Goal: Task Accomplishment & Management: Use online tool/utility

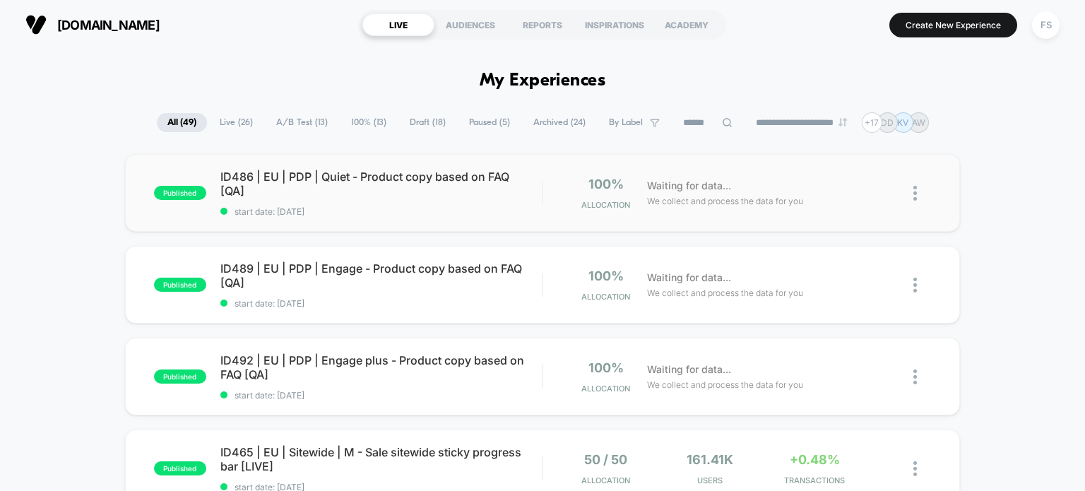
click at [914, 194] on img at bounding box center [915, 193] width 4 height 15
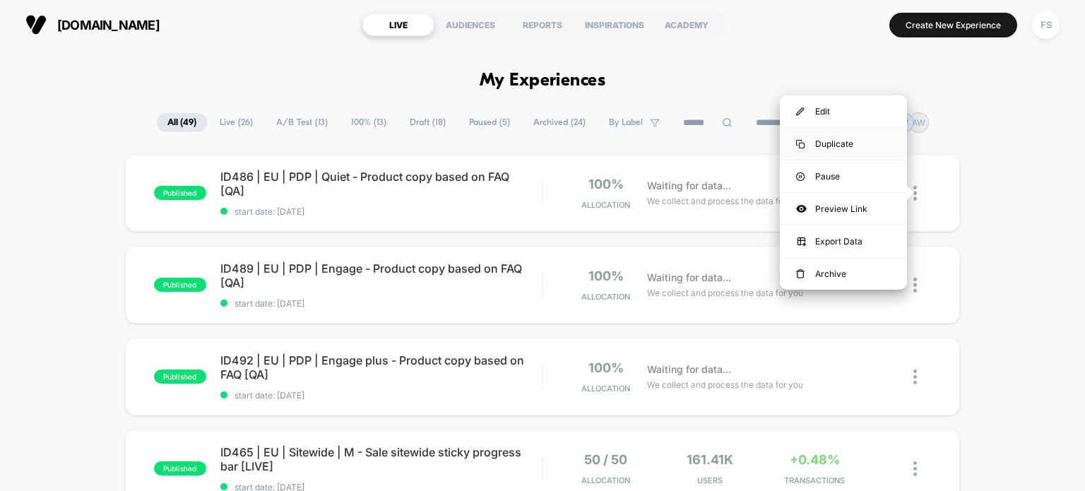
click at [840, 141] on div "Duplicate" at bounding box center [843, 144] width 127 height 32
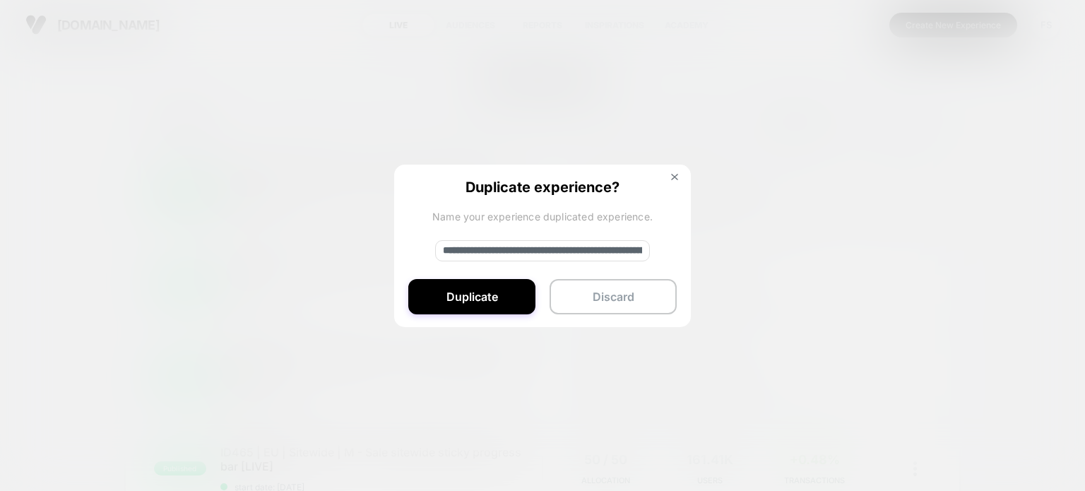
click at [488, 252] on input "**********" at bounding box center [542, 250] width 215 height 21
paste input
type input "**********"
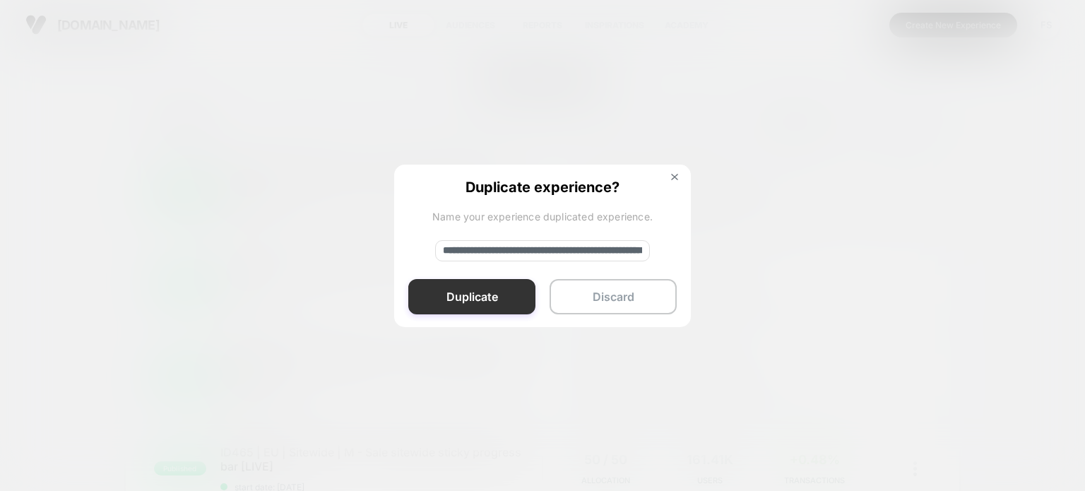
click at [489, 285] on button "Duplicate" at bounding box center [471, 296] width 127 height 35
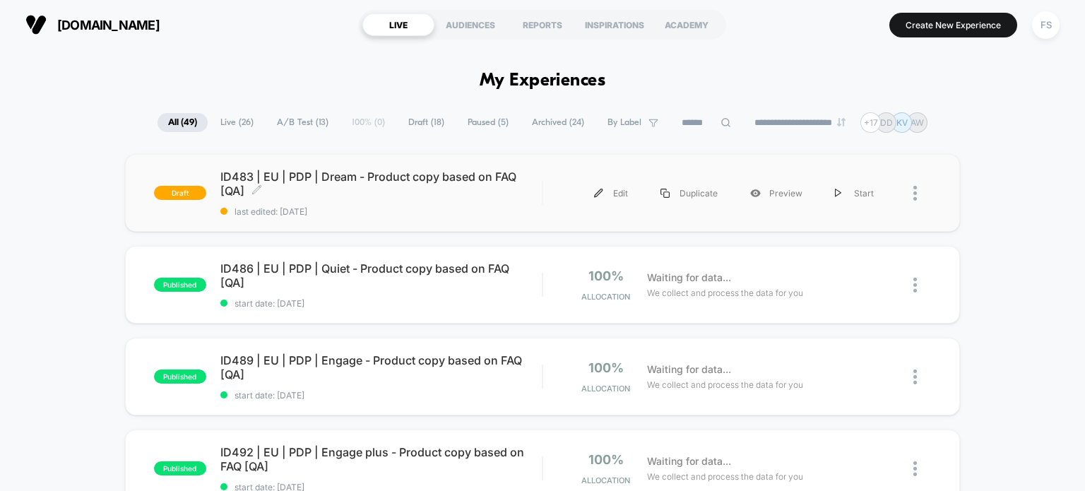
click at [327, 173] on span "ID483 | EU | PDP | Dream - Product copy based on FAQ [QA] Click to edit experie…" at bounding box center [381, 183] width 322 height 28
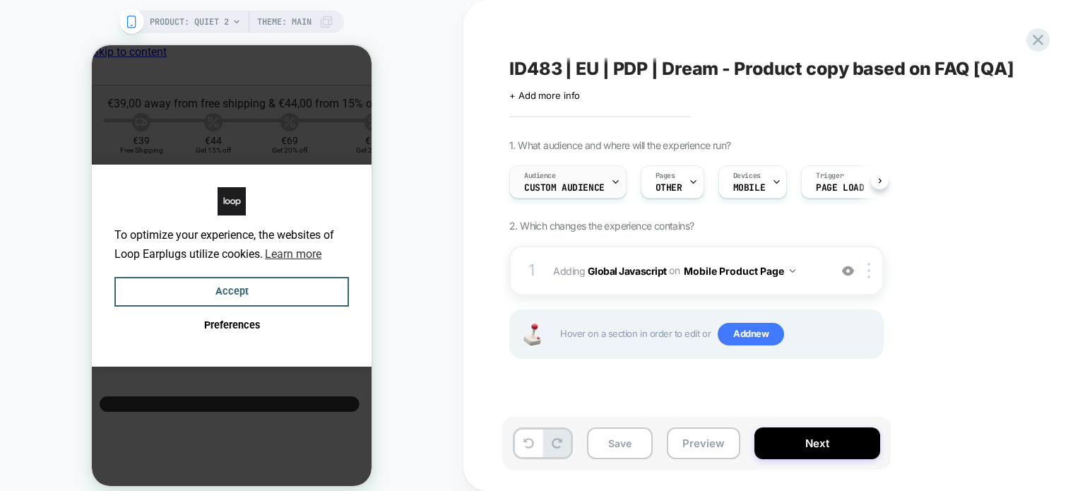
click at [566, 180] on div "Audience Custom Audience" at bounding box center [564, 182] width 109 height 32
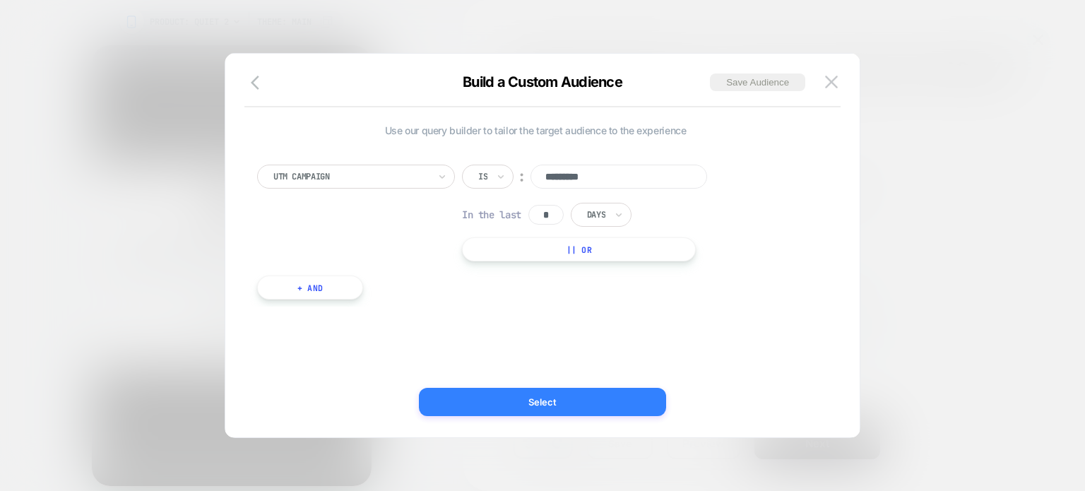
type input "*********"
click at [556, 398] on button "Select" at bounding box center [542, 402] width 247 height 28
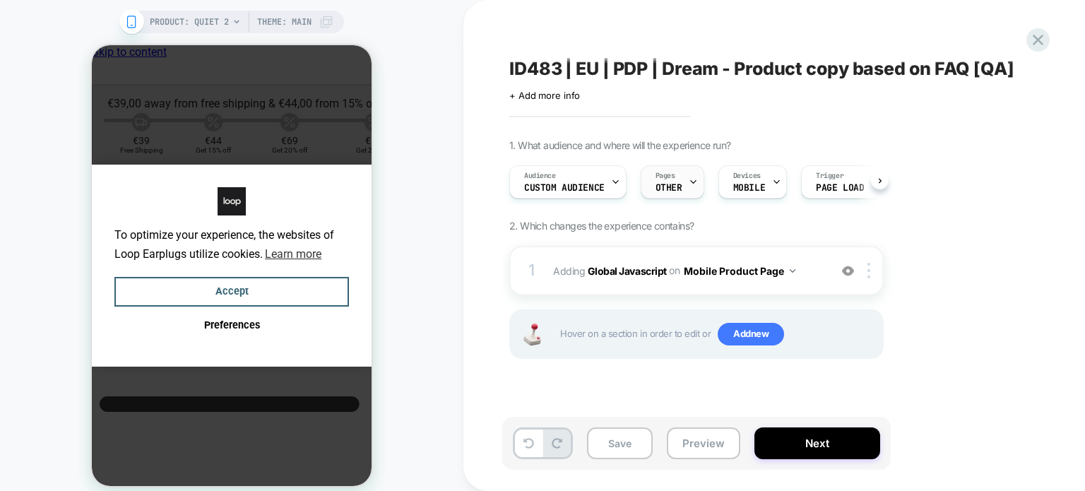
click at [0, 0] on div "Pages OTHER" at bounding box center [0, 0] width 0 height 0
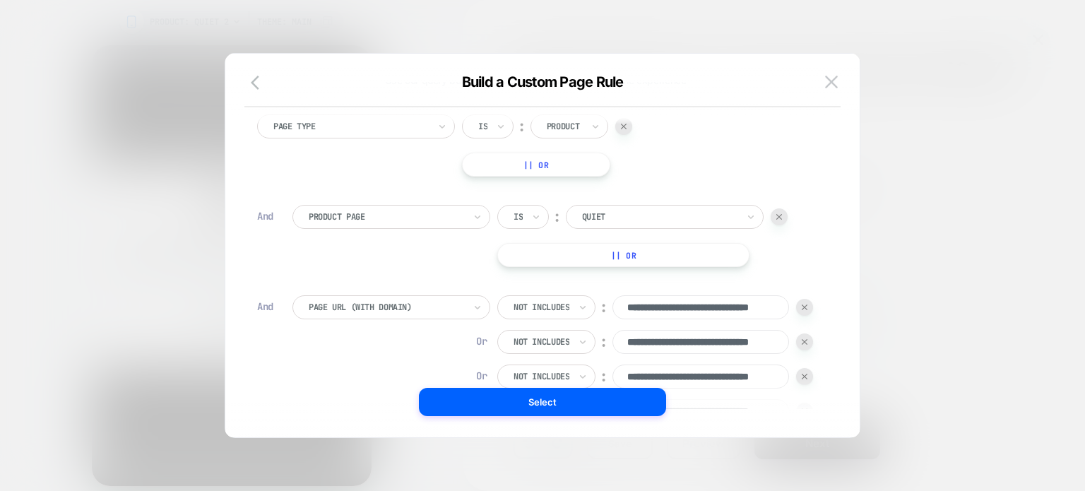
scroll to position [49, 0]
click at [653, 217] on div at bounding box center [659, 217] width 155 height 13
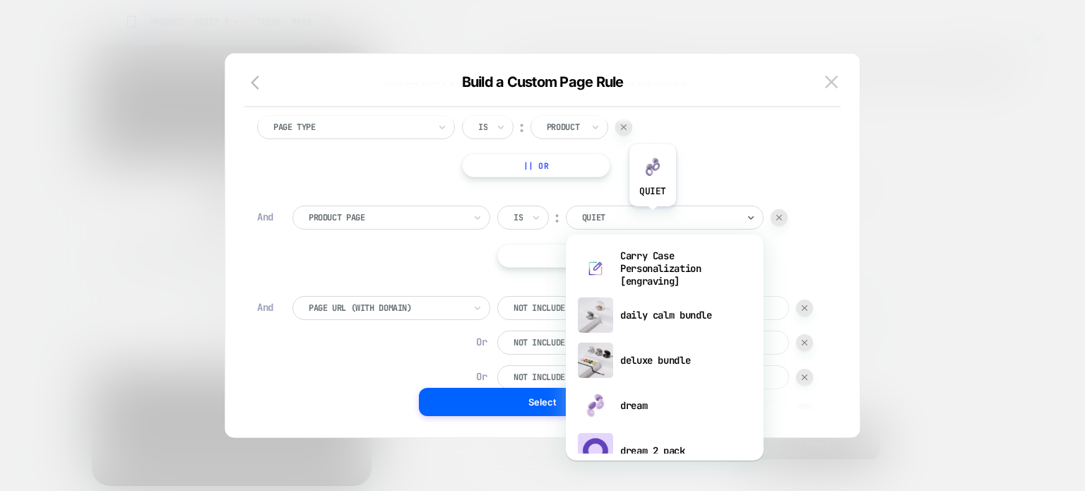
scroll to position [0, 0]
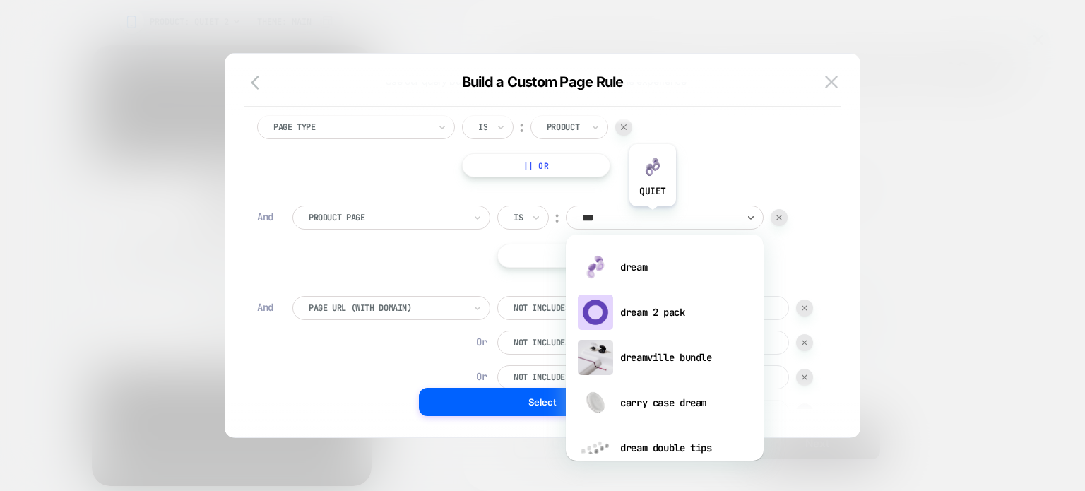
type input "****"
click at [0, 0] on div "dream" at bounding box center [0, 0] width 0 height 0
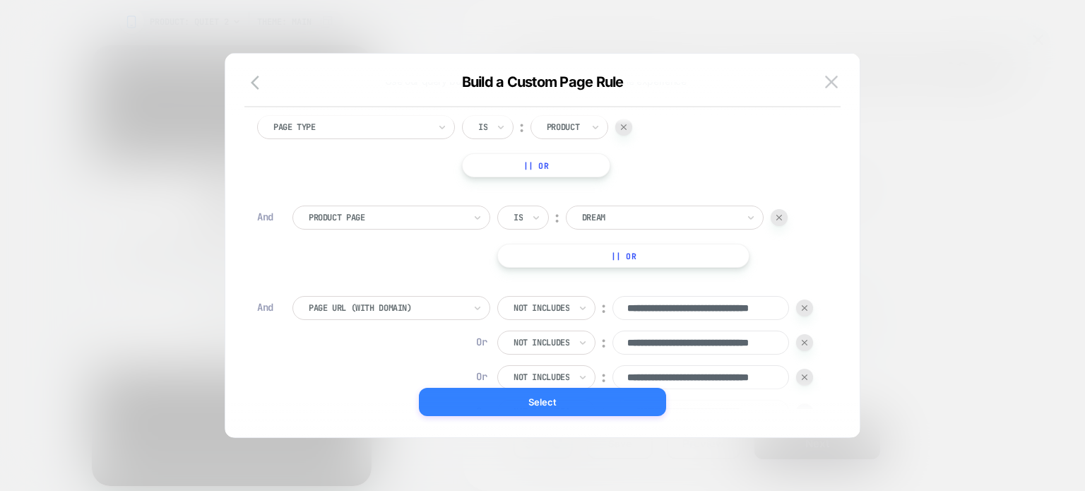
click at [515, 403] on button "Select" at bounding box center [542, 402] width 247 height 28
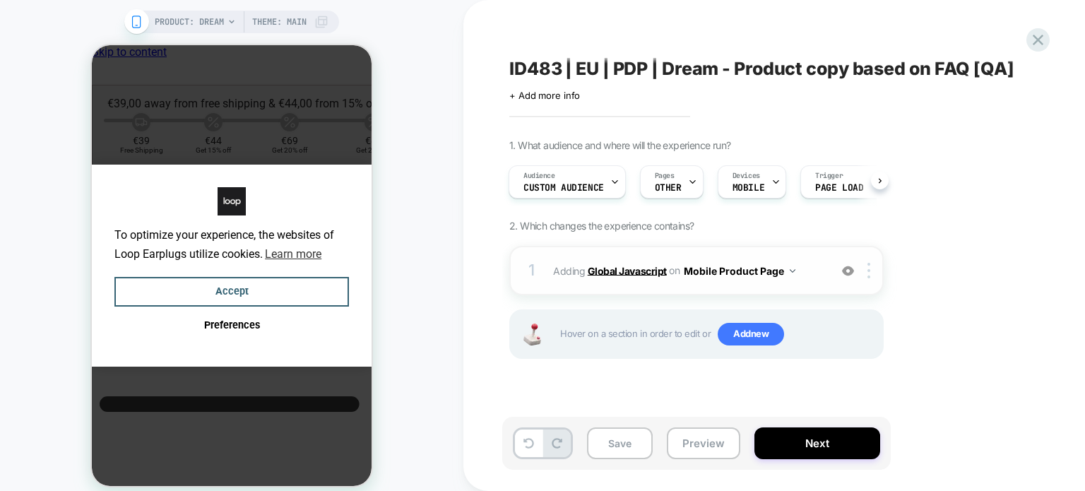
click at [0, 0] on b "Global Javascript" at bounding box center [0, 0] width 0 height 0
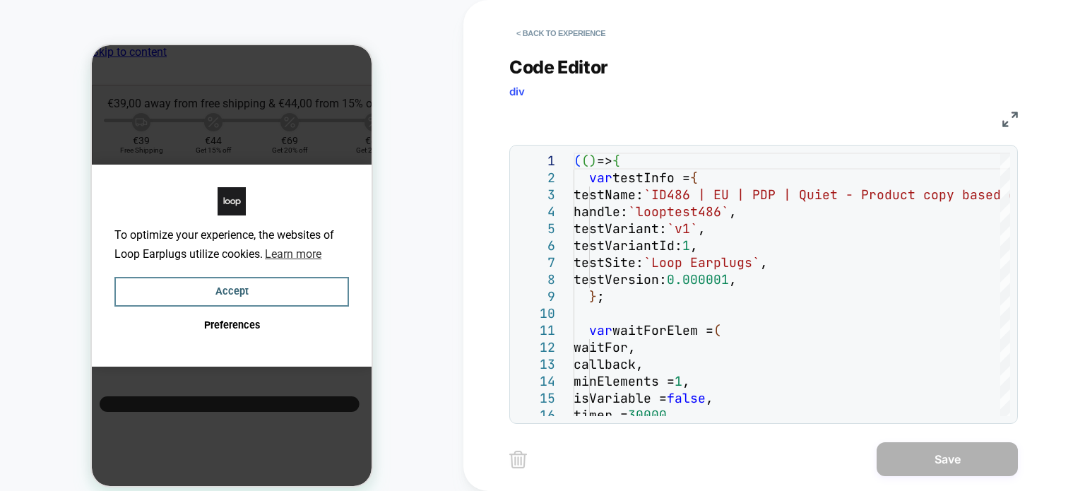
click at [244, 292] on button "Accept" at bounding box center [231, 292] width 234 height 30
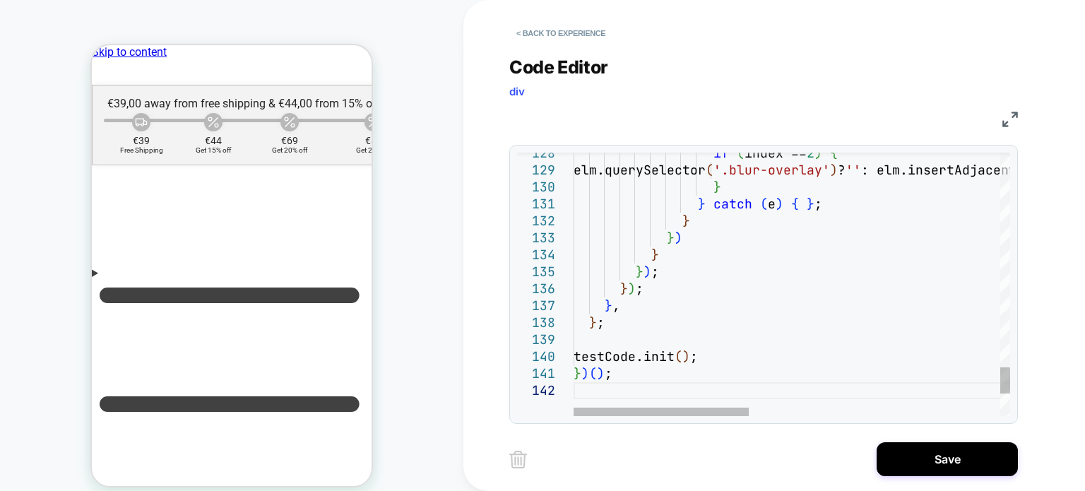
type textarea "*****"
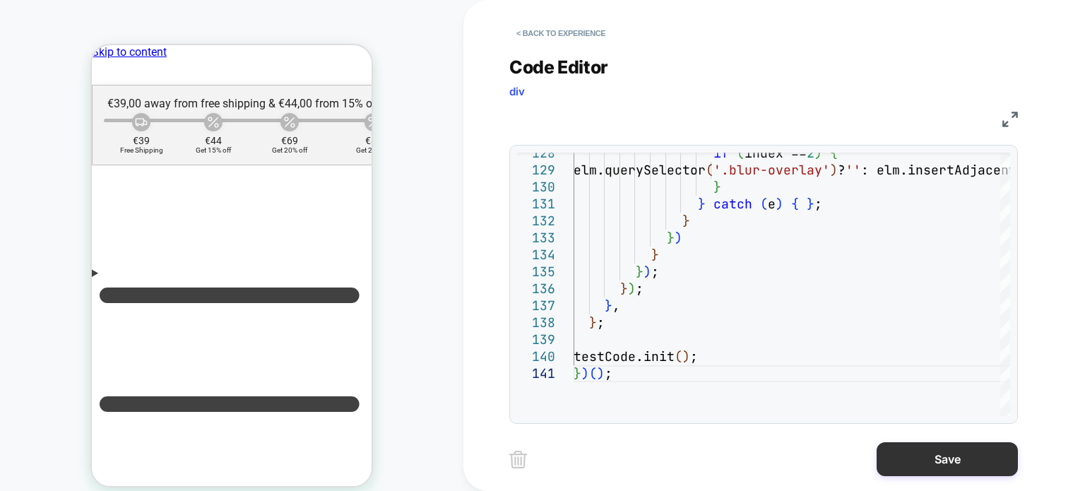
click at [907, 460] on button "Save" at bounding box center [946, 459] width 141 height 34
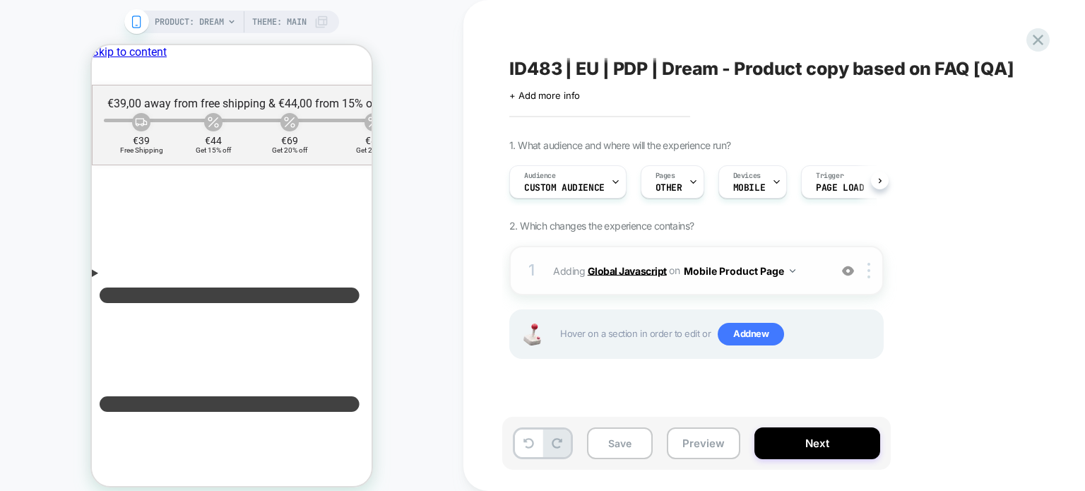
click at [0, 0] on b "Global Javascript" at bounding box center [0, 0] width 0 height 0
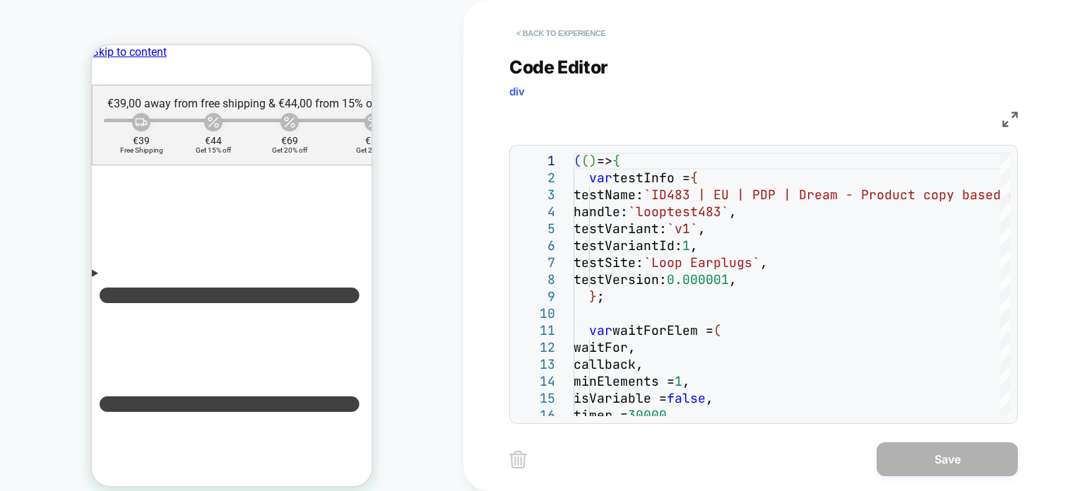
click at [0, 0] on button "< Back to experience" at bounding box center [0, 0] width 0 height 0
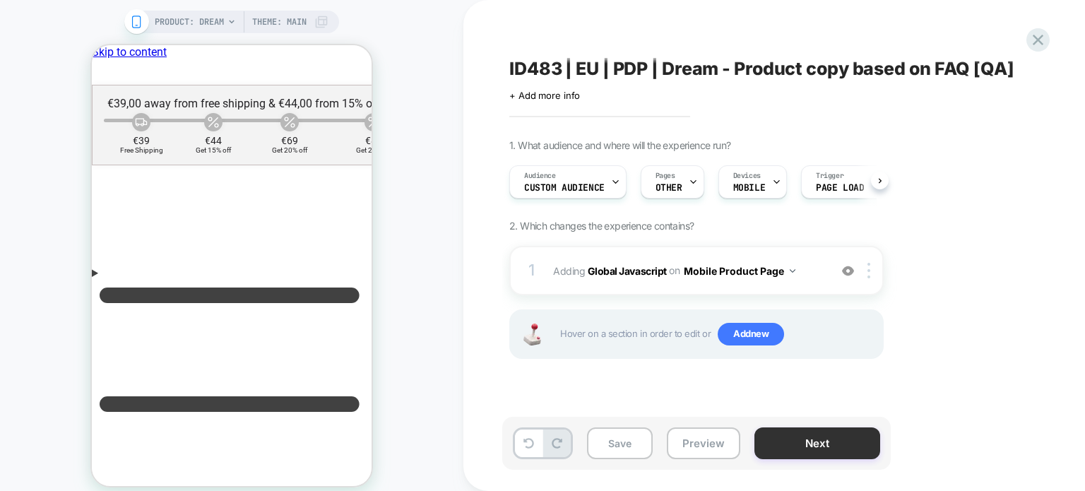
click at [768, 444] on button "Next" at bounding box center [817, 443] width 126 height 32
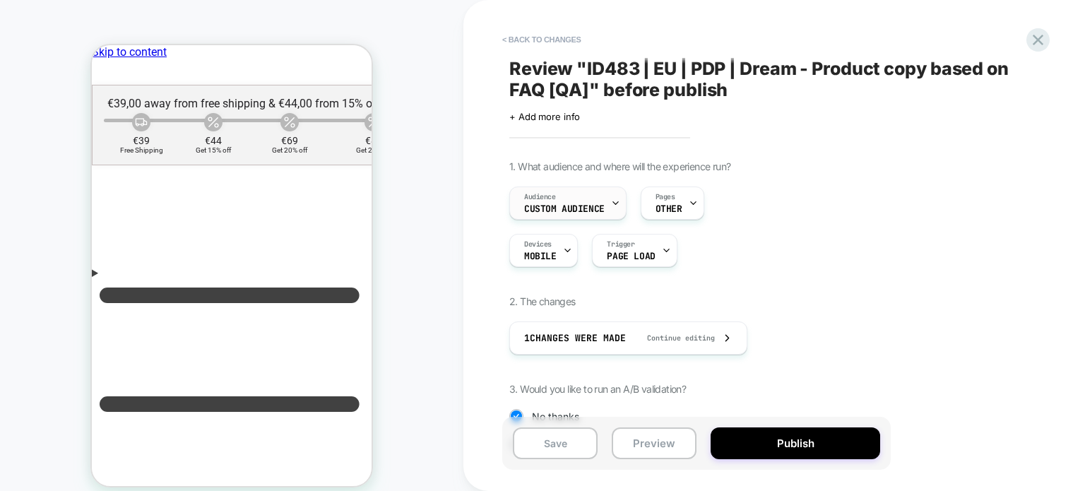
click at [0, 0] on div "Audience Custom Audience" at bounding box center [0, 0] width 0 height 0
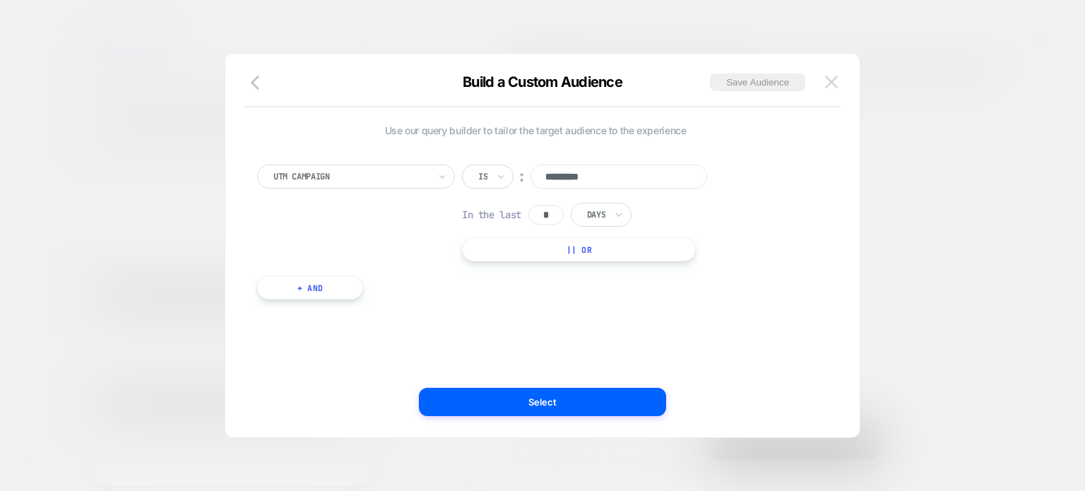
click at [0, 0] on img at bounding box center [0, 0] width 0 height 0
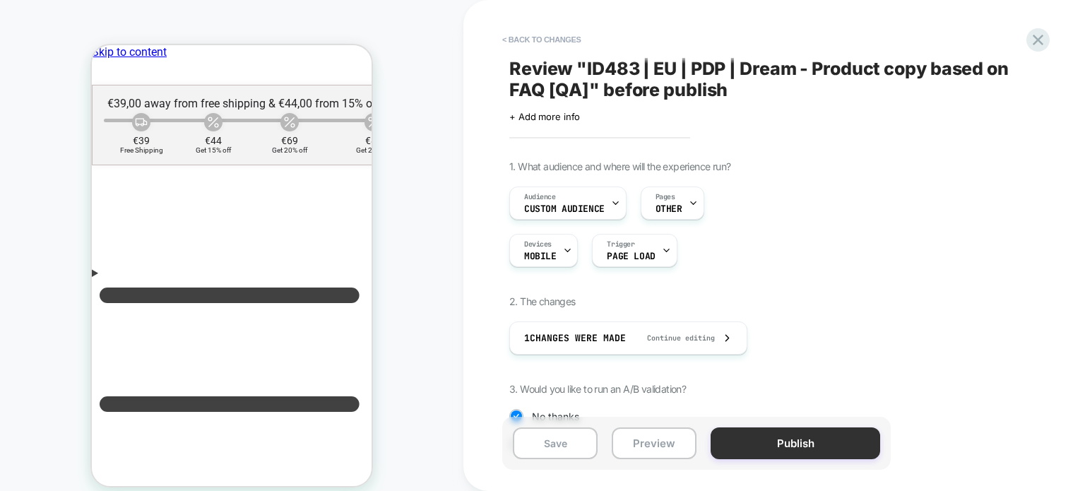
click at [0, 0] on button "Publish" at bounding box center [0, 0] width 0 height 0
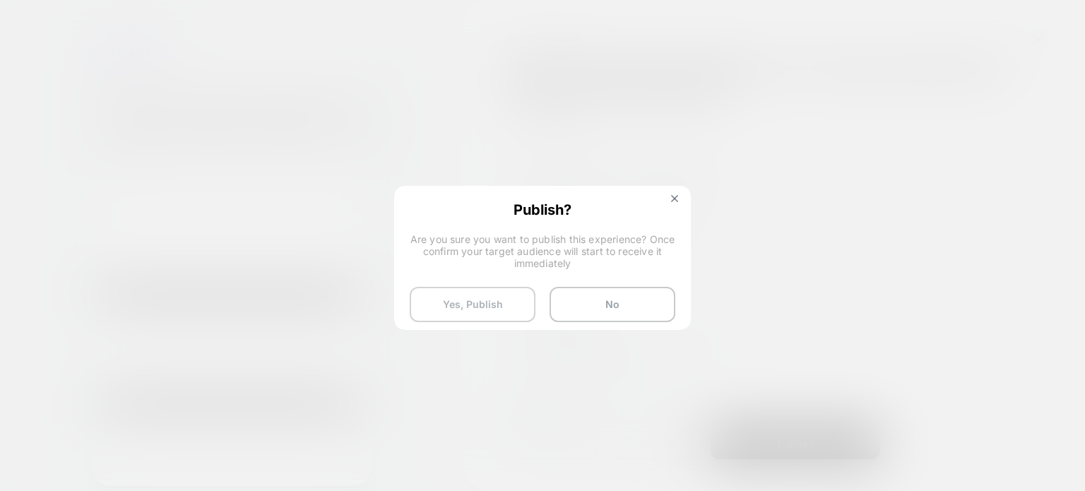
click at [0, 0] on button "Yes, Publish" at bounding box center [0, 0] width 0 height 0
